Goal: Use online tool/utility: Utilize a website feature to perform a specific function

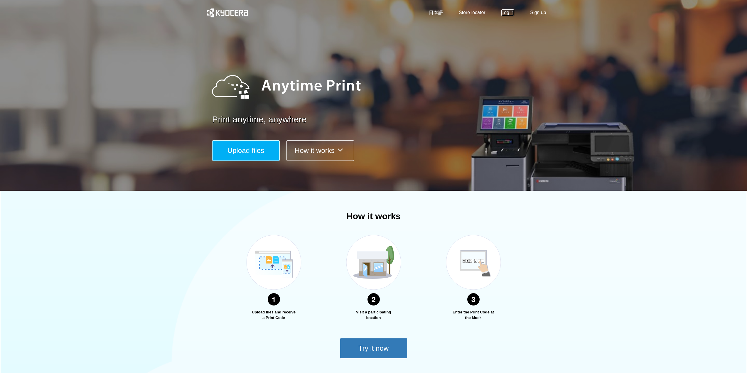
click at [509, 13] on link "Log in" at bounding box center [508, 12] width 13 height 7
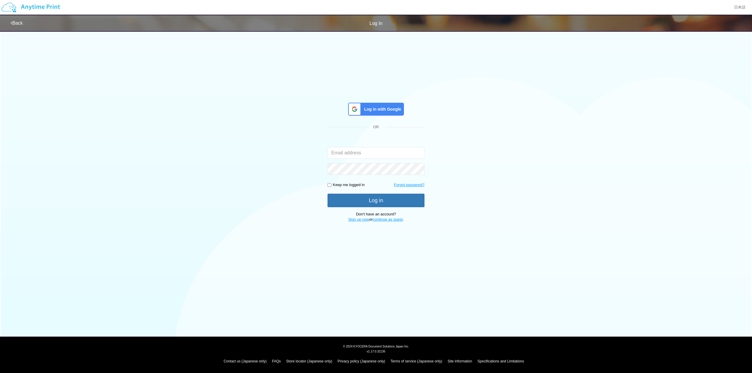
click at [384, 112] on div "Log in with Google" at bounding box center [376, 109] width 56 height 13
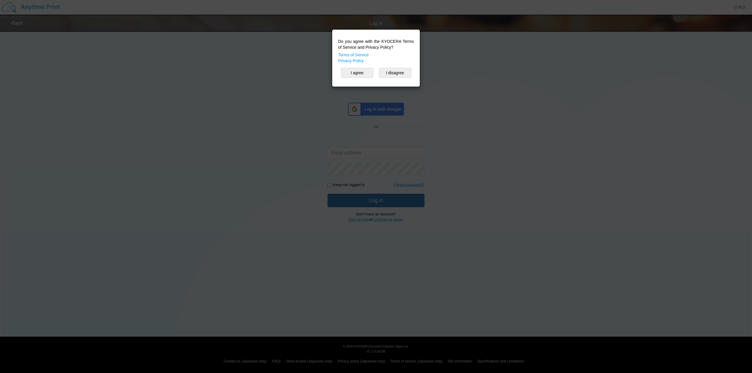
click at [361, 68] on div "Do you agree with the KYOCERA Terms of Service and Privacy Policy? Terms of Ser…" at bounding box center [376, 58] width 82 height 51
click at [360, 77] on button "I agree" at bounding box center [357, 73] width 32 height 10
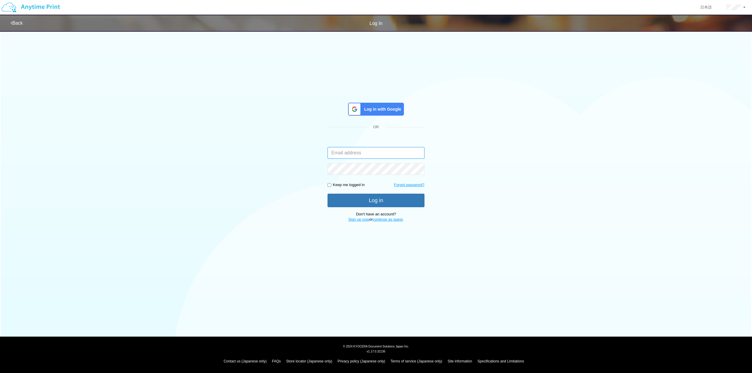
click at [361, 152] on input "email" at bounding box center [375, 153] width 97 height 12
click at [369, 107] on span "Log in with Google" at bounding box center [381, 109] width 39 height 6
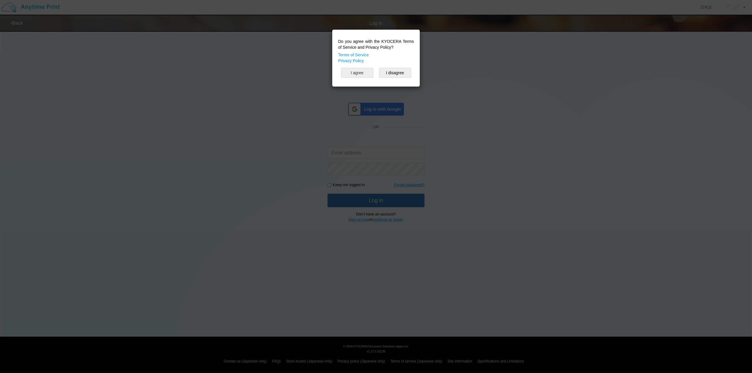
click at [371, 73] on button "I agree" at bounding box center [357, 73] width 32 height 10
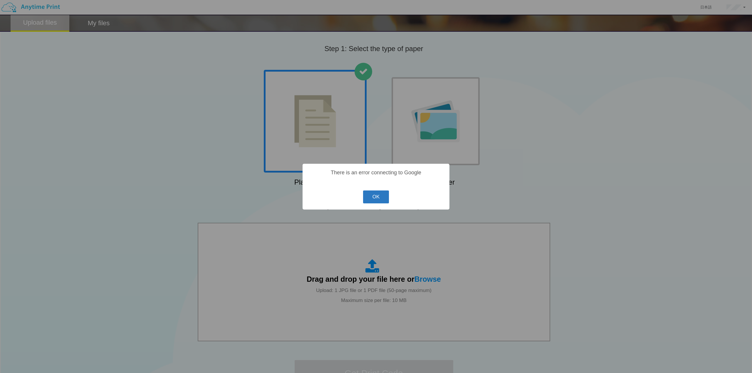
click at [387, 195] on button "OK" at bounding box center [376, 197] width 26 height 13
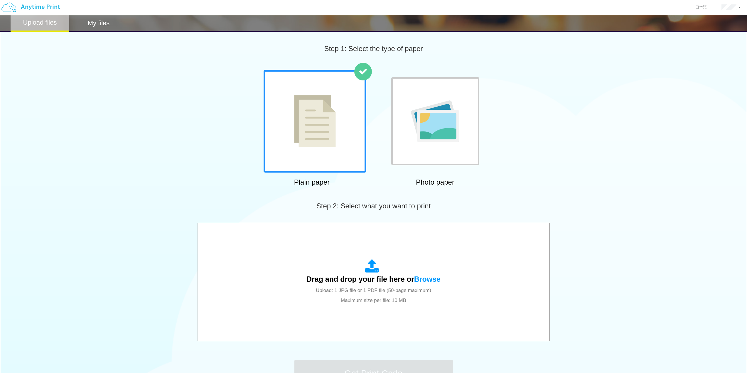
click at [313, 139] on img at bounding box center [315, 121] width 42 height 52
click at [314, 144] on img at bounding box center [315, 121] width 42 height 52
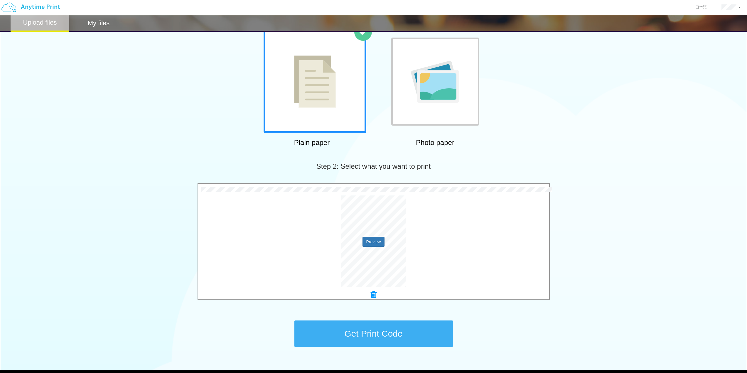
scroll to position [73, 0]
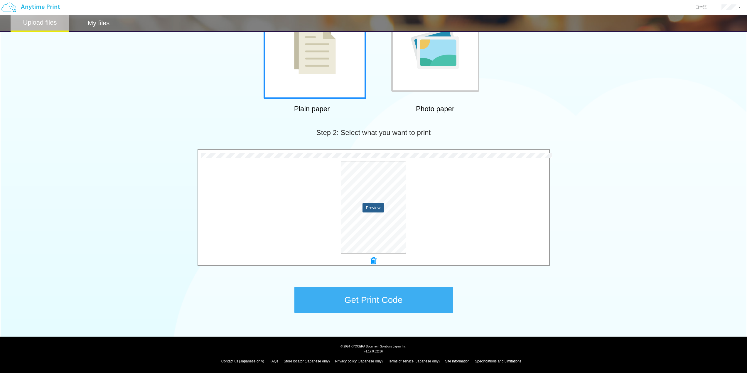
click at [374, 208] on button "Preview" at bounding box center [374, 207] width 22 height 9
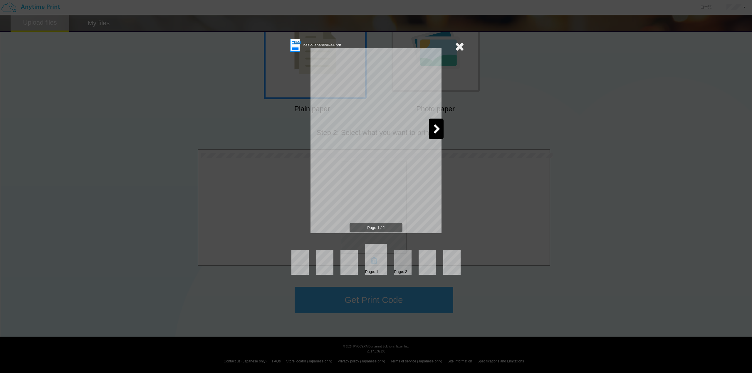
click at [440, 129] on icon at bounding box center [436, 130] width 7 height 10
click at [315, 130] on icon at bounding box center [314, 130] width 7 height 10
click at [461, 45] on icon at bounding box center [459, 47] width 9 height 12
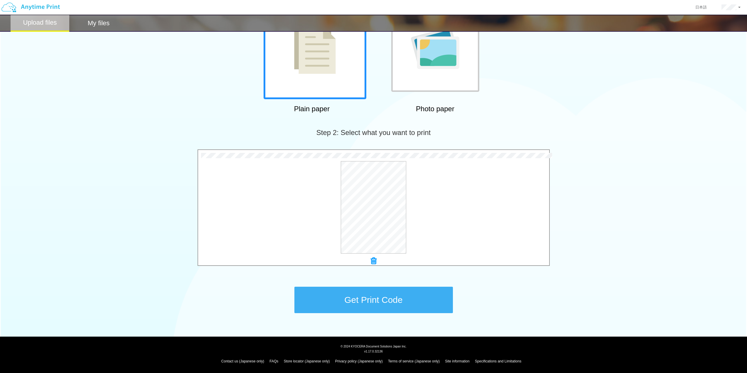
click at [377, 300] on button "Get Print Code" at bounding box center [374, 300] width 159 height 26
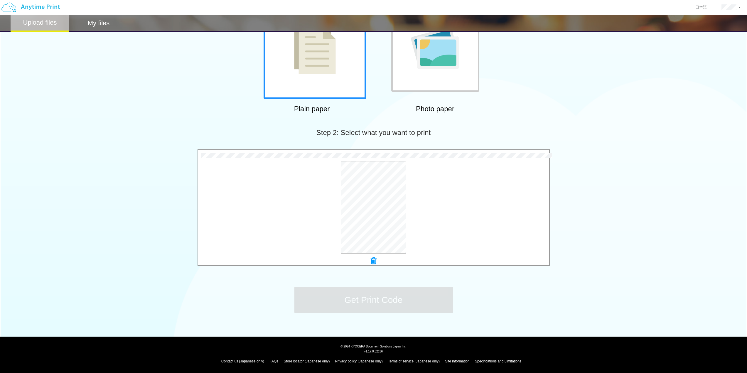
scroll to position [0, 0]
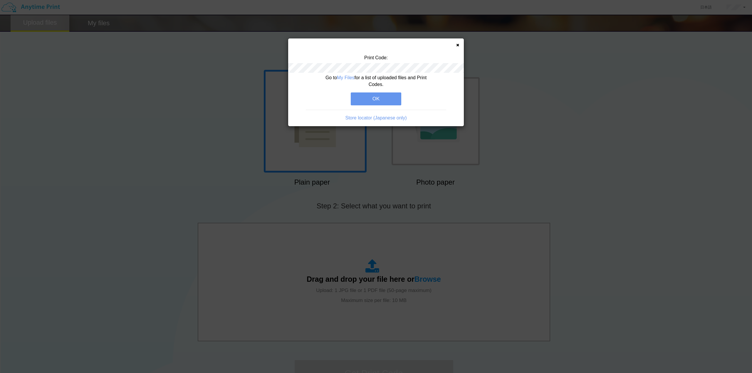
click at [373, 97] on button "OK" at bounding box center [376, 98] width 51 height 13
